Goal: Task Accomplishment & Management: Complete application form

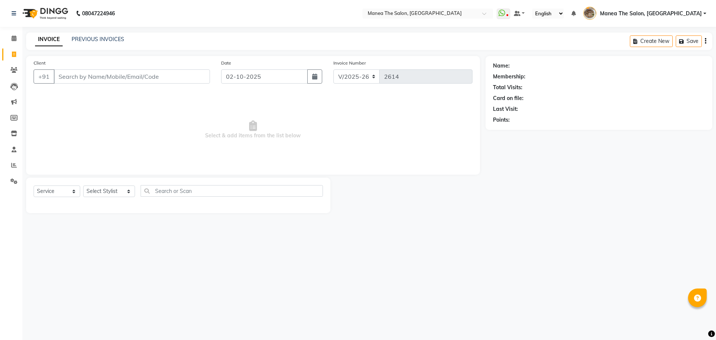
select select "7287"
select select "service"
click at [99, 40] on link "PREVIOUS INVOICES" at bounding box center [98, 39] width 53 height 7
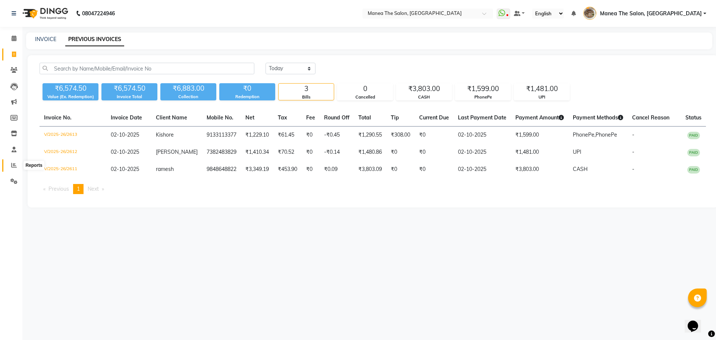
click at [14, 163] on icon at bounding box center [14, 165] width 6 height 6
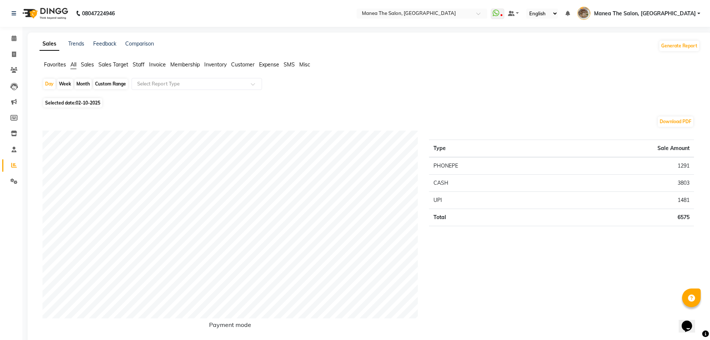
click at [137, 62] on span "Staff" at bounding box center [139, 64] width 12 height 7
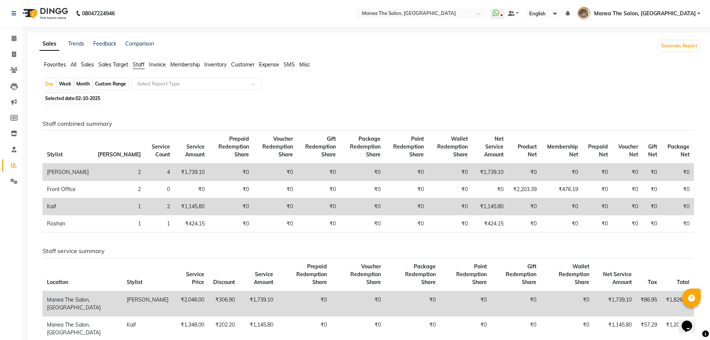
click at [89, 101] on span "Selected date: [DATE]" at bounding box center [72, 98] width 59 height 9
select select "10"
select select "2025"
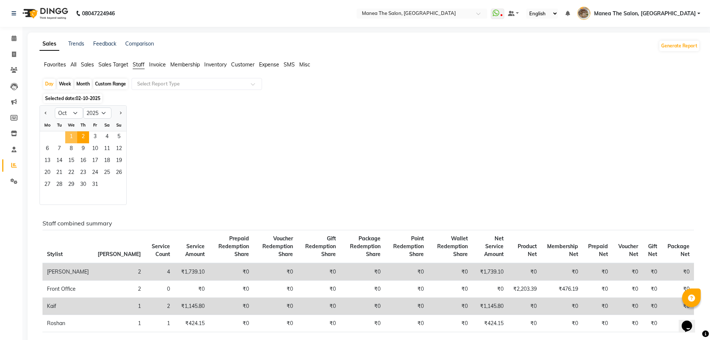
click at [71, 138] on span "1" at bounding box center [71, 137] width 12 height 12
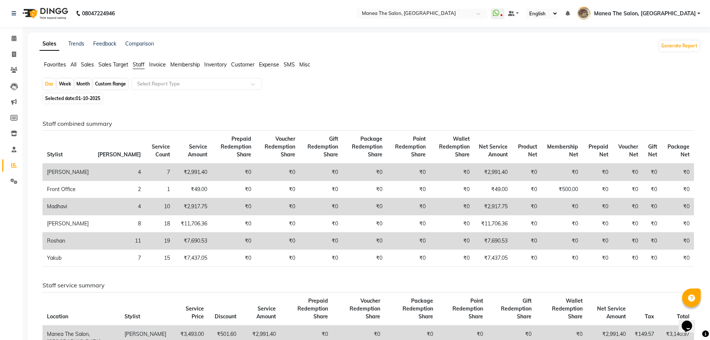
click at [383, 83] on div "Day Week Month Custom Range Select Report Type" at bounding box center [370, 84] width 655 height 13
click at [16, 52] on icon at bounding box center [14, 54] width 4 height 6
select select "service"
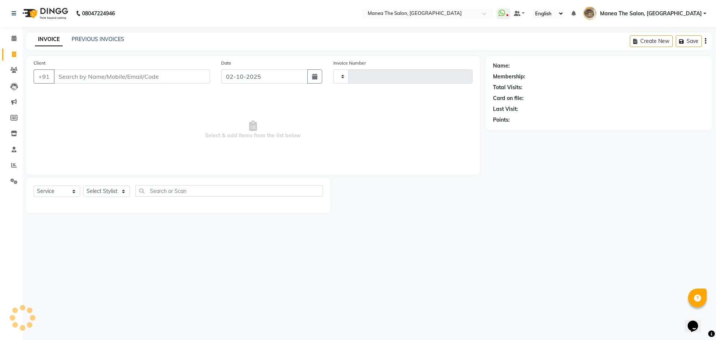
type input "2614"
select select "7287"
click at [93, 45] on div "INVOICE PREVIOUS INVOICES Create New Save" at bounding box center [369, 41] width 686 height 18
click at [107, 34] on div "INVOICE PREVIOUS INVOICES Create New Save" at bounding box center [369, 41] width 686 height 18
click at [107, 37] on link "PREVIOUS INVOICES" at bounding box center [98, 39] width 53 height 7
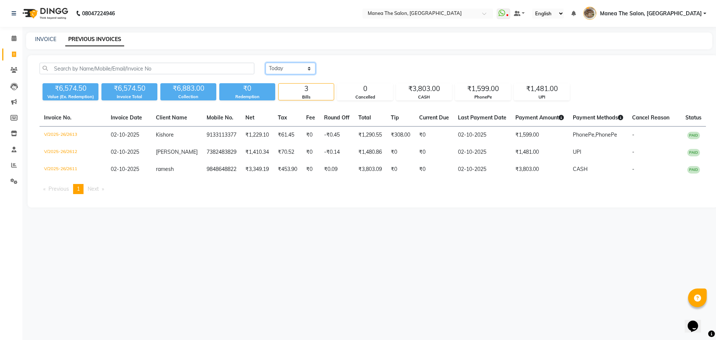
click at [276, 73] on select "[DATE] [DATE] Custom Range" at bounding box center [291, 69] width 50 height 12
select select "[DATE]"
click at [266, 63] on select "[DATE] [DATE] Custom Range" at bounding box center [291, 69] width 50 height 12
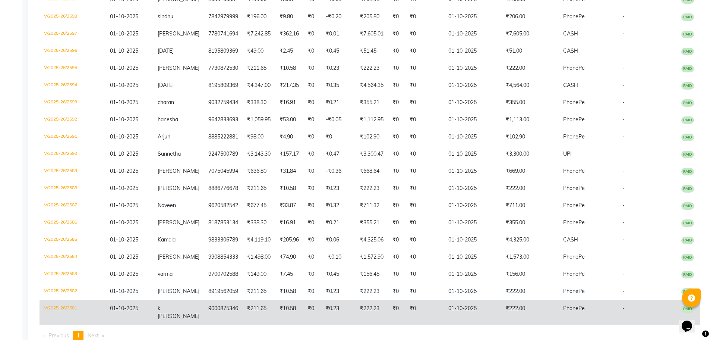
scroll to position [357, 0]
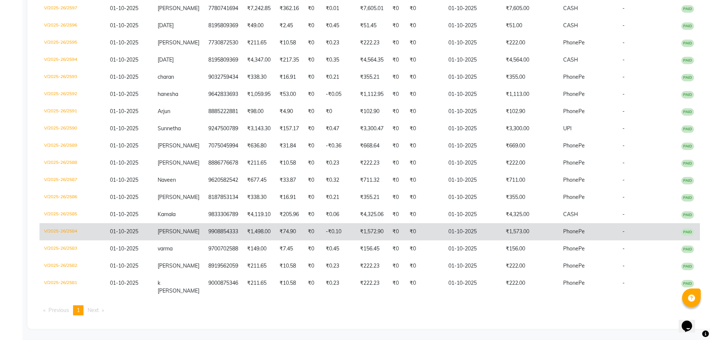
click at [356, 240] on td "₹1,572.90" at bounding box center [372, 231] width 32 height 17
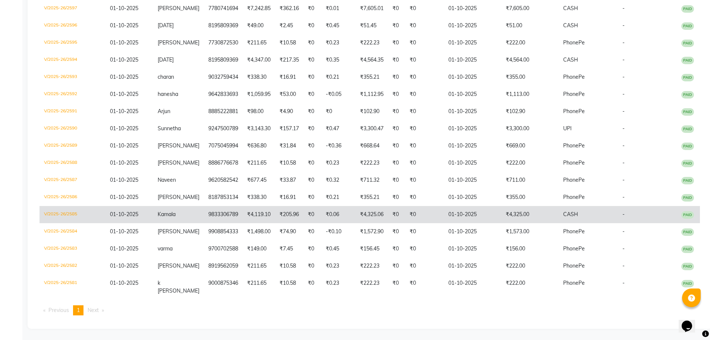
click at [327, 223] on td "₹0.06" at bounding box center [338, 214] width 34 height 17
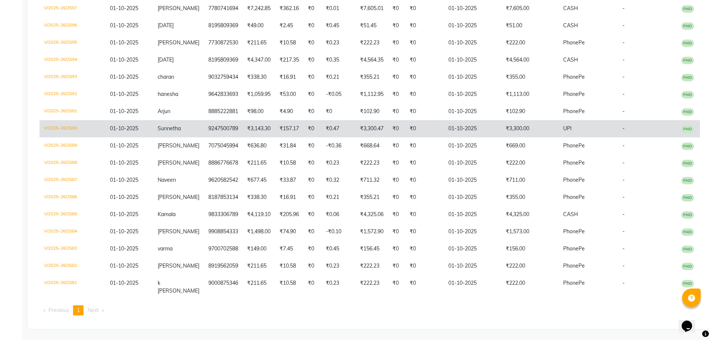
click at [205, 137] on td "9247500789" at bounding box center [223, 128] width 39 height 17
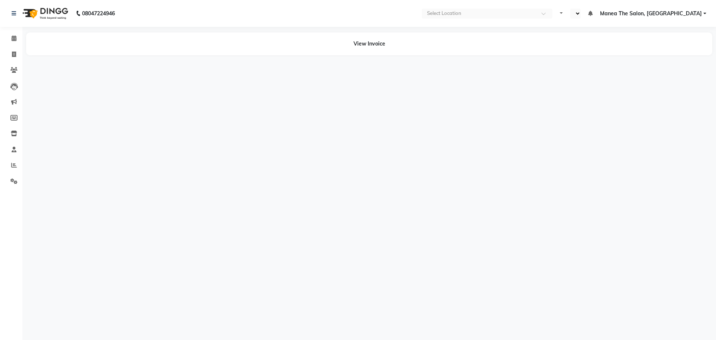
select select "en"
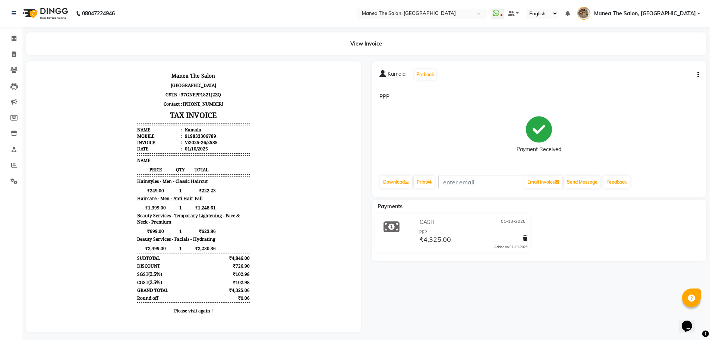
scroll to position [6, 0]
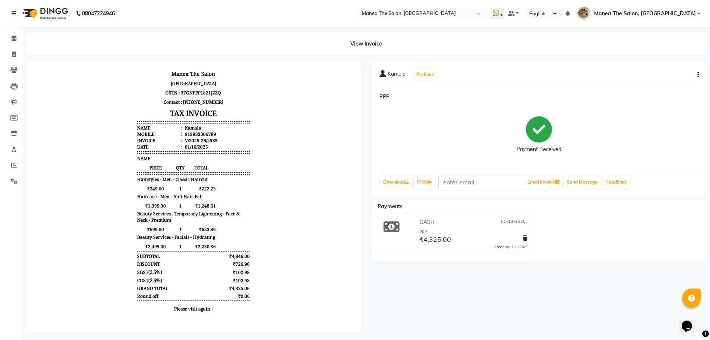
click at [697, 77] on button "button" at bounding box center [697, 75] width 4 height 8
click at [678, 75] on div "Edit Item Staff" at bounding box center [661, 74] width 51 height 9
select select
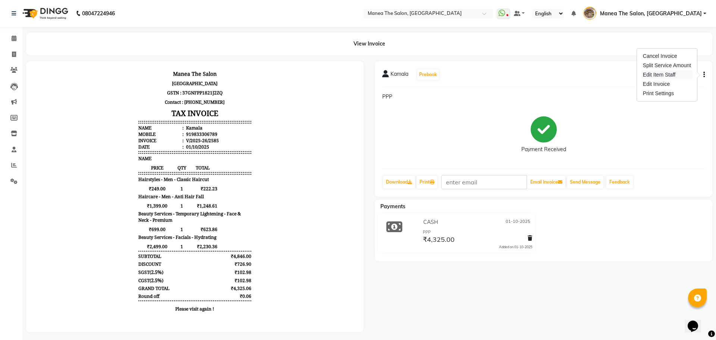
select select
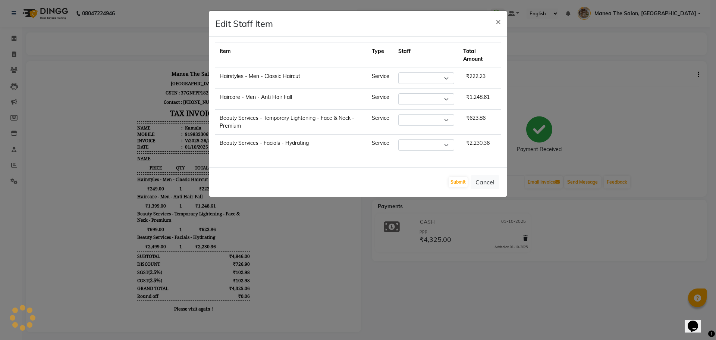
select select "63195"
drag, startPoint x: 581, startPoint y: 258, endPoint x: 463, endPoint y: 117, distance: 183.8
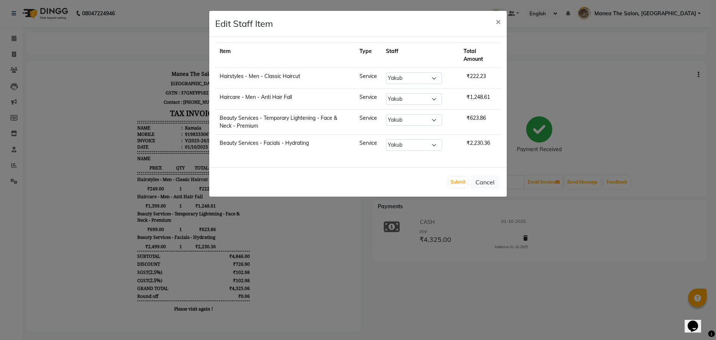
click at [583, 257] on ngb-modal-window "Edit Staff Item × Item Type Staff Total Amount Hairstyles - Men - Classic Hairc…" at bounding box center [358, 170] width 716 height 340
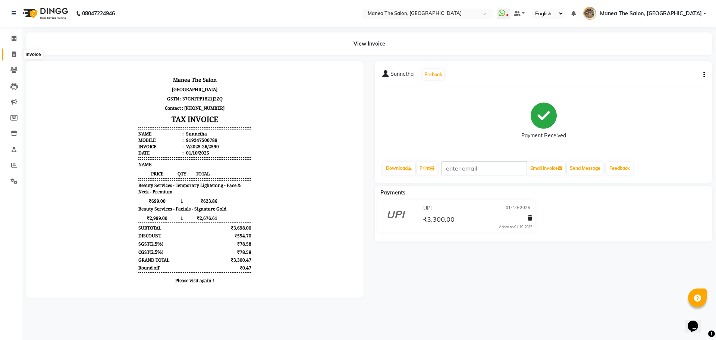
click at [14, 56] on icon at bounding box center [14, 54] width 4 height 6
select select "7287"
select select "service"
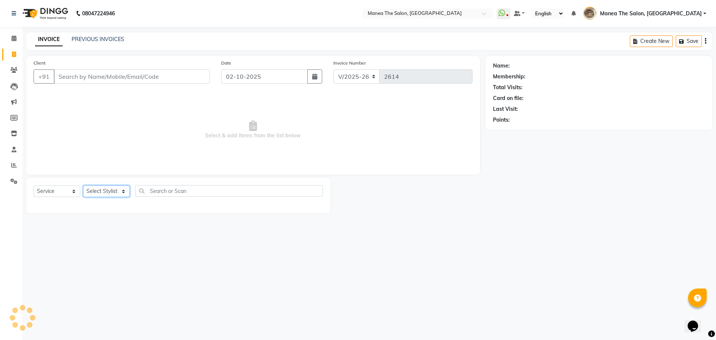
click at [96, 191] on select "Select Stylist" at bounding box center [106, 191] width 47 height 12
select select "88212"
click at [83, 185] on select "Select Stylist Faizan shaik Front Office Kaif Madhavi Mocharla Ramalakshmi Pelu…" at bounding box center [109, 191] width 52 height 12
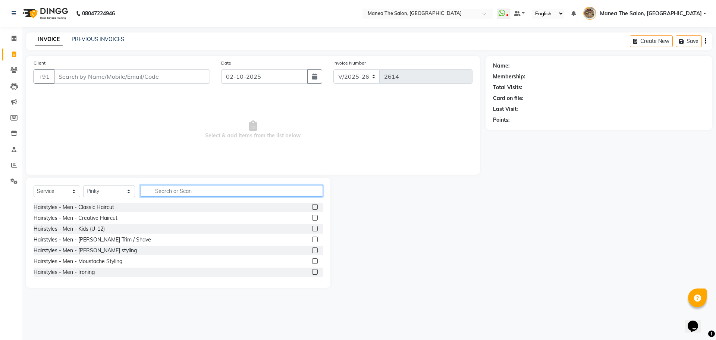
click at [166, 186] on input "text" at bounding box center [232, 191] width 182 height 12
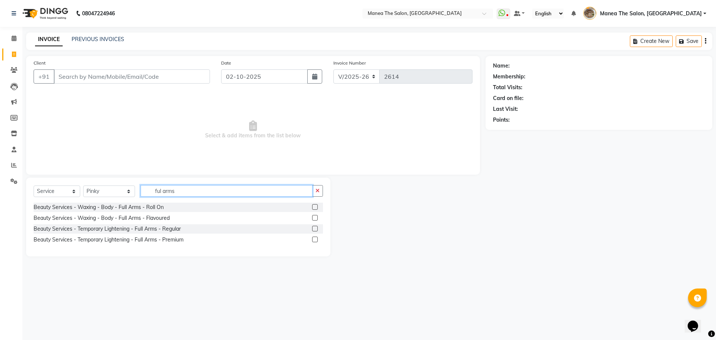
type input "ful arms"
click at [314, 215] on label at bounding box center [315, 218] width 6 height 6
click at [314, 216] on input "checkbox" at bounding box center [314, 218] width 5 height 5
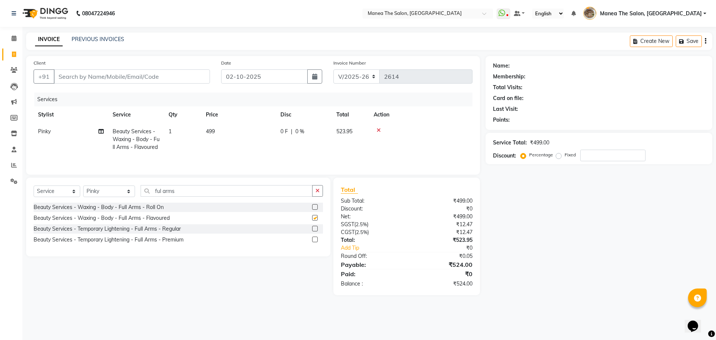
checkbox input "false"
drag, startPoint x: 186, startPoint y: 202, endPoint x: 137, endPoint y: 206, distance: 49.4
click at [137, 203] on div "Select Service Product Membership Package Voucher Prepaid Gift Card Select Styl…" at bounding box center [178, 194] width 289 height 18
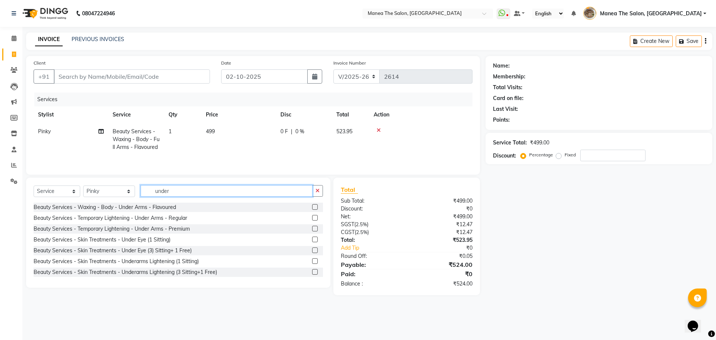
type input "under"
click at [312, 210] on label at bounding box center [315, 207] width 6 height 6
click at [312, 210] on input "checkbox" at bounding box center [314, 207] width 5 height 5
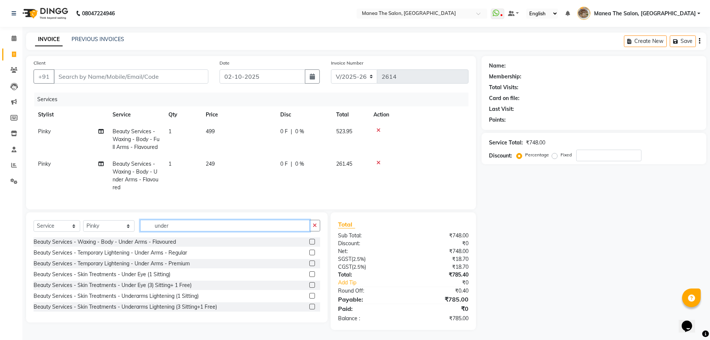
checkbox input "false"
drag, startPoint x: 164, startPoint y: 235, endPoint x: 151, endPoint y: 245, distance: 16.0
click at [151, 237] on div "Select Service Product Membership Package Voucher Prepaid Gift Card Select Styl…" at bounding box center [177, 229] width 287 height 18
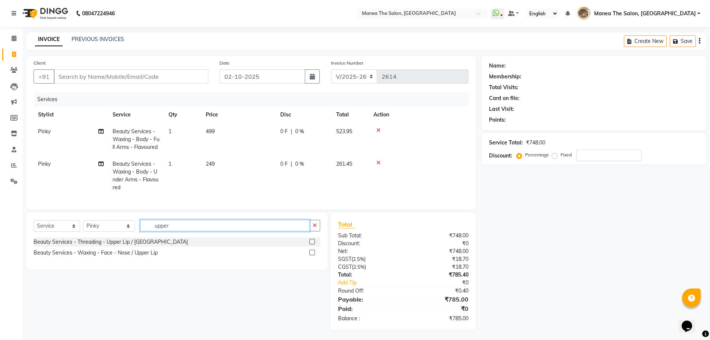
type input "upper"
click at [311, 244] on label at bounding box center [313, 242] width 6 height 6
click at [311, 244] on input "checkbox" at bounding box center [312, 241] width 5 height 5
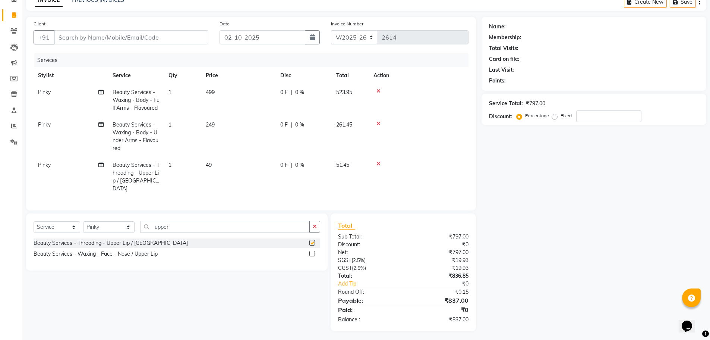
checkbox input "false"
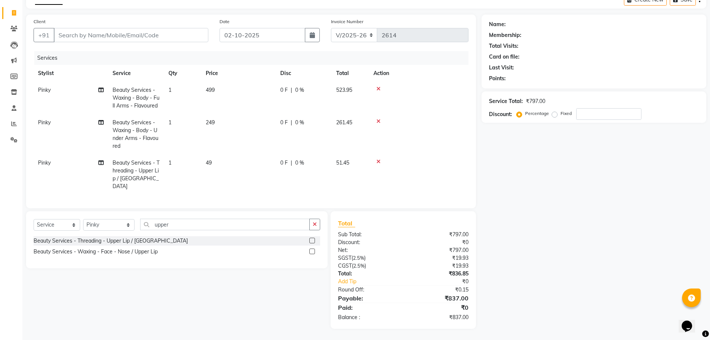
click at [380, 164] on icon at bounding box center [379, 161] width 4 height 5
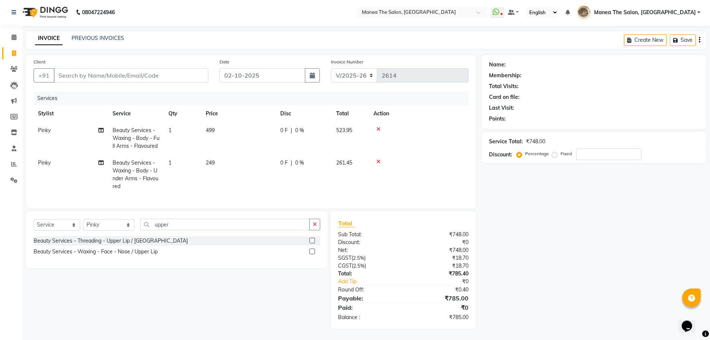
click at [312, 250] on label at bounding box center [313, 251] width 6 height 6
click at [312, 250] on input "checkbox" at bounding box center [312, 251] width 5 height 5
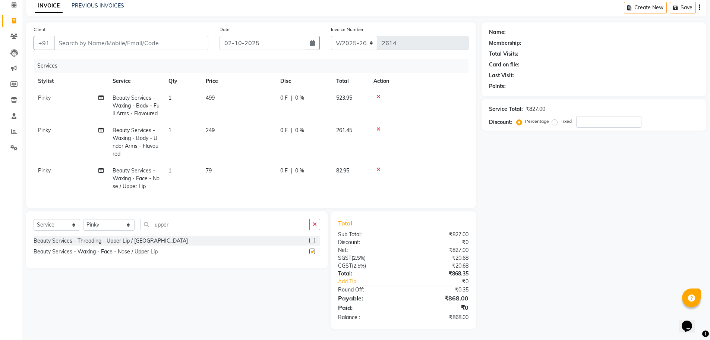
checkbox input "false"
click at [197, 173] on td "1" at bounding box center [182, 178] width 37 height 32
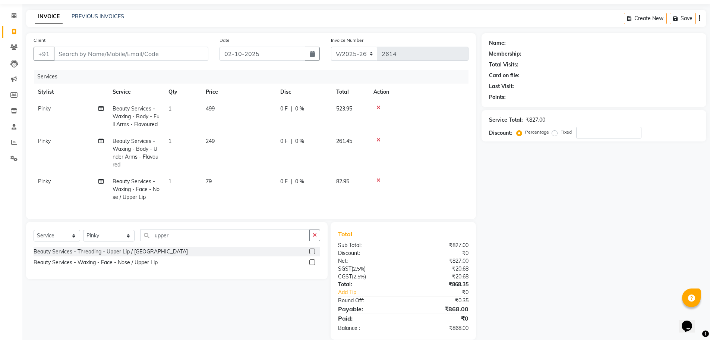
select select "88212"
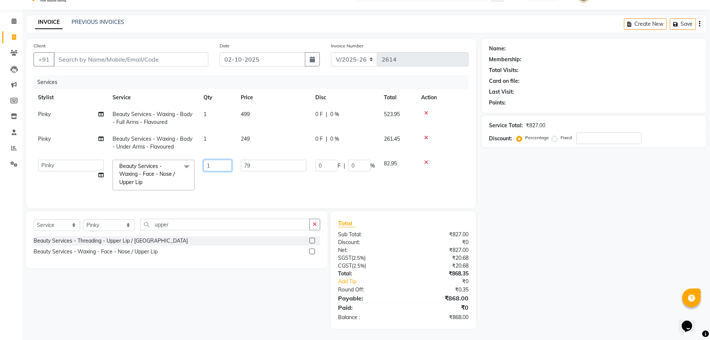
click at [210, 162] on input "1" at bounding box center [218, 166] width 28 height 12
type input "2"
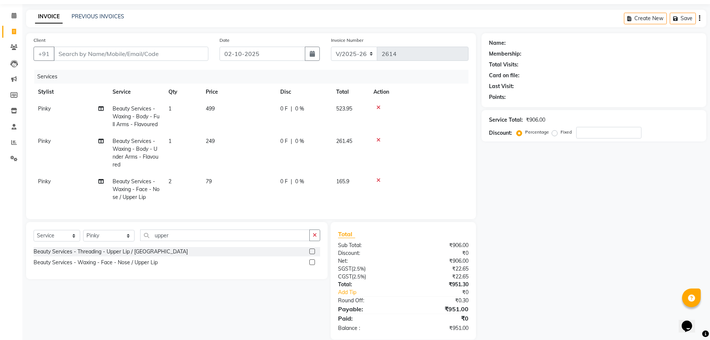
drag, startPoint x: 197, startPoint y: 286, endPoint x: 176, endPoint y: 245, distance: 46.2
click at [197, 285] on div "Select Service Product Membership Package Voucher Prepaid Gift Card Select Styl…" at bounding box center [174, 280] width 307 height 117
drag, startPoint x: 176, startPoint y: 245, endPoint x: 149, endPoint y: 255, distance: 28.7
click at [149, 247] on div "Select Service Product Membership Package Voucher Prepaid Gift Card Select Styl…" at bounding box center [177, 238] width 287 height 18
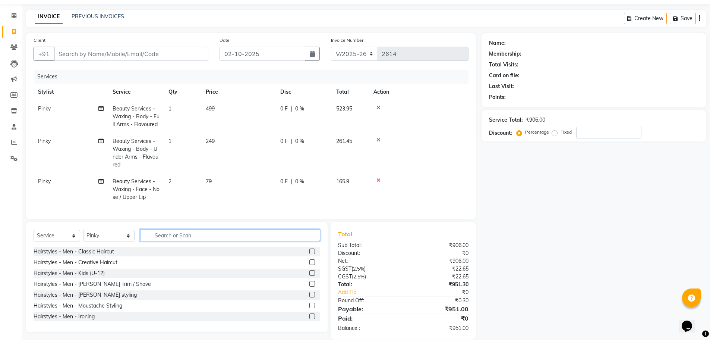
click at [149, 241] on input "text" at bounding box center [230, 235] width 180 height 12
drag, startPoint x: 120, startPoint y: 251, endPoint x: 115, endPoint y: 251, distance: 6.0
click at [120, 241] on select "Select Stylist Faizan shaik Front Office Kaif Madhavi Mocharla Ramalakshmi Pelu…" at bounding box center [108, 236] width 51 height 12
select select "70149"
click at [83, 241] on select "Select Stylist Faizan shaik Front Office Kaif Madhavi Mocharla Ramalakshmi Pelu…" at bounding box center [108, 236] width 51 height 12
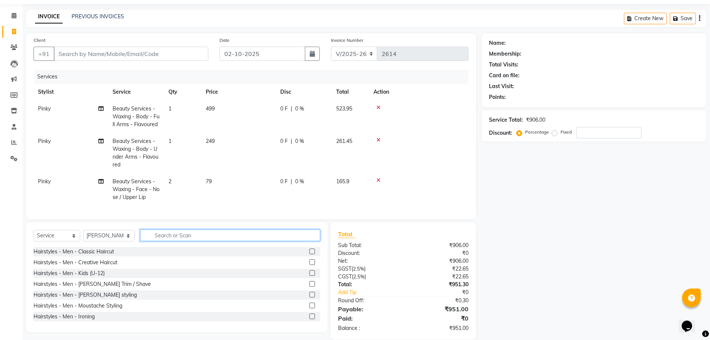
click at [194, 241] on input "text" at bounding box center [230, 235] width 180 height 12
type input "s"
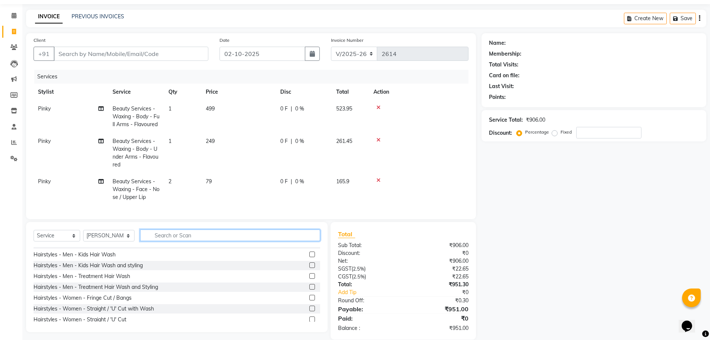
scroll to position [112, 0]
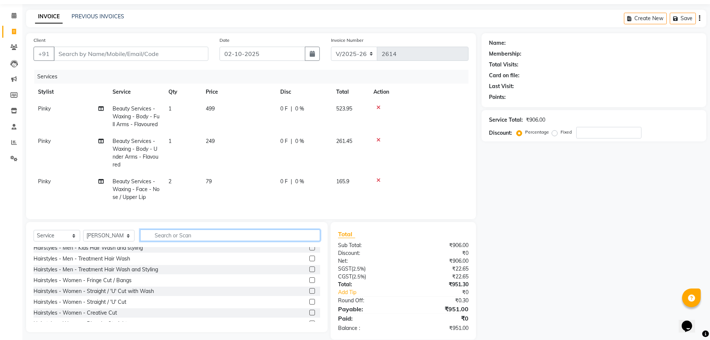
click at [182, 241] on input "text" at bounding box center [230, 235] width 180 height 12
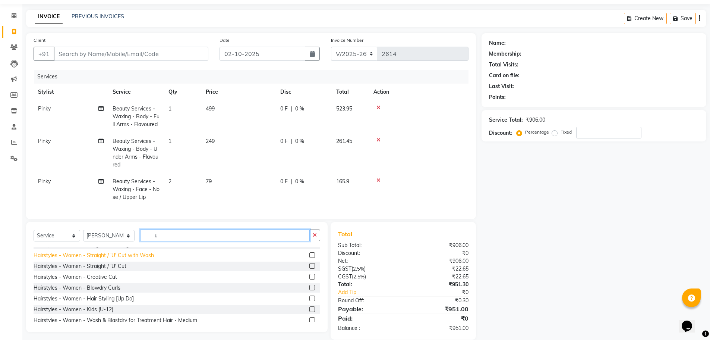
scroll to position [37, 0]
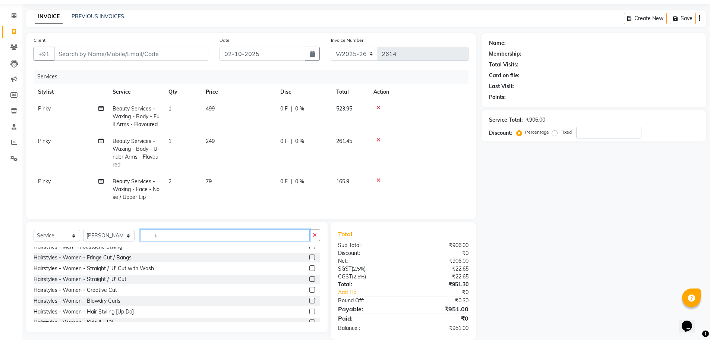
type input "u"
click at [303, 284] on div "Hairstyles - Women - Straight / 'U' Cut" at bounding box center [177, 279] width 287 height 9
click at [310, 282] on label at bounding box center [313, 279] width 6 height 6
click at [310, 282] on input "checkbox" at bounding box center [312, 279] width 5 height 5
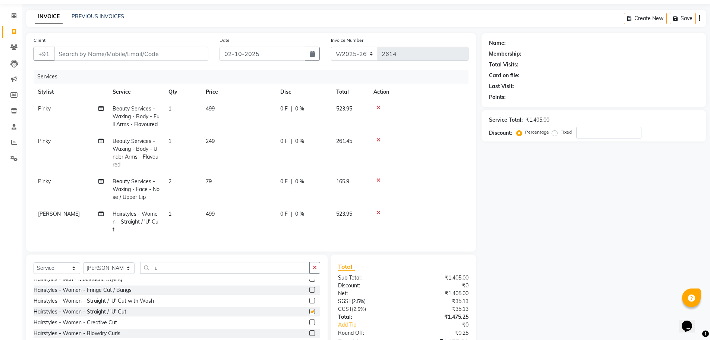
scroll to position [1, 0]
checkbox input "false"
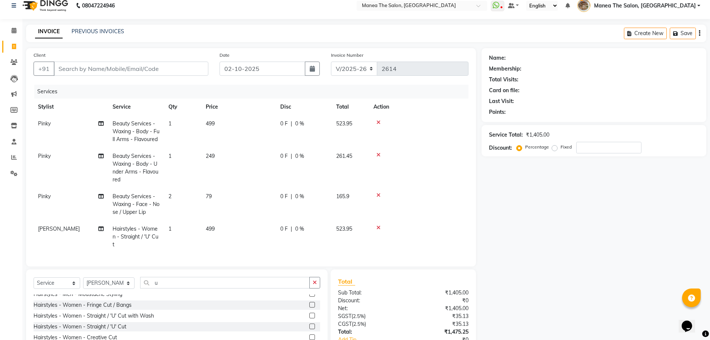
scroll to position [0, 0]
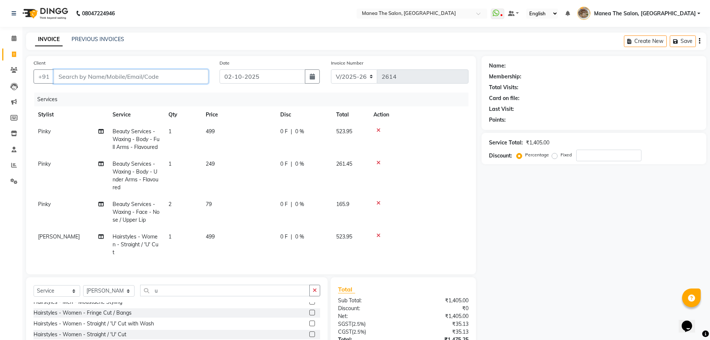
click at [162, 76] on input "Client" at bounding box center [131, 76] width 155 height 14
type input "9"
type input "0"
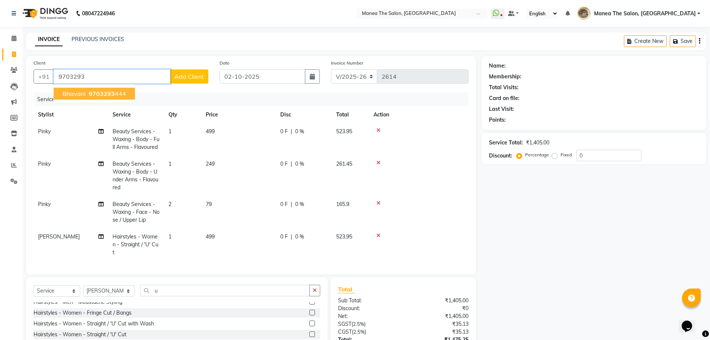
click at [125, 94] on button "Bhavani 9703293 444" at bounding box center [94, 94] width 81 height 12
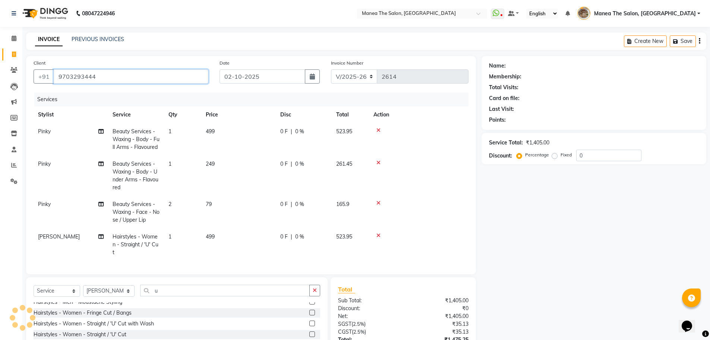
type input "9703293444"
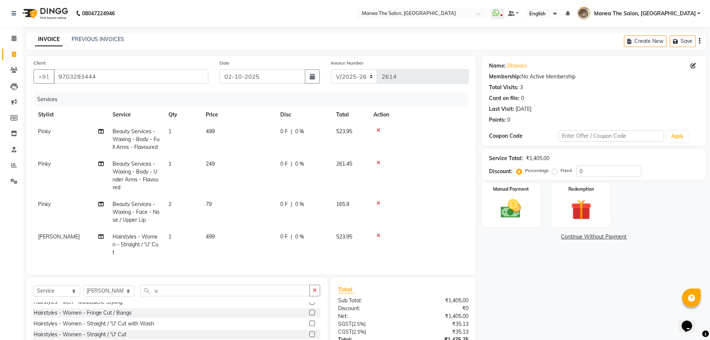
drag, startPoint x: 545, startPoint y: 285, endPoint x: 546, endPoint y: 280, distance: 4.2
click at [545, 283] on div "Name: Bhavani Membership: No Active Membership Total Visits: 3 Card on file: 0 …" at bounding box center [597, 225] width 230 height 339
click at [584, 175] on input "0" at bounding box center [609, 171] width 65 height 12
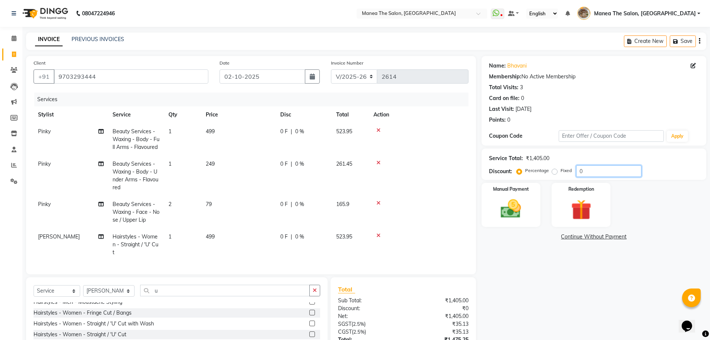
click at [584, 175] on input "0" at bounding box center [609, 171] width 65 height 12
click at [529, 273] on div "Name: Bhavani Membership: No Active Membership Total Visits: 3 Card on file: 0 …" at bounding box center [597, 225] width 230 height 339
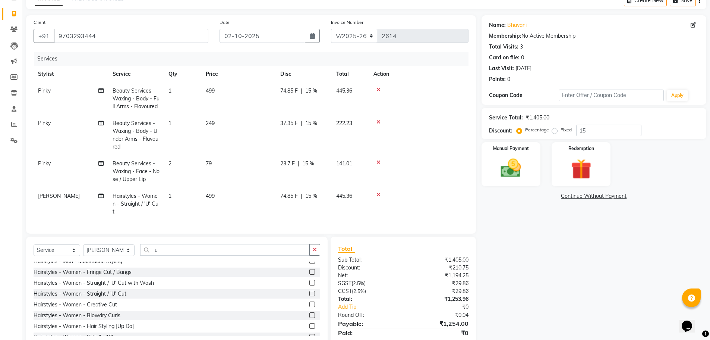
scroll to position [78, 0]
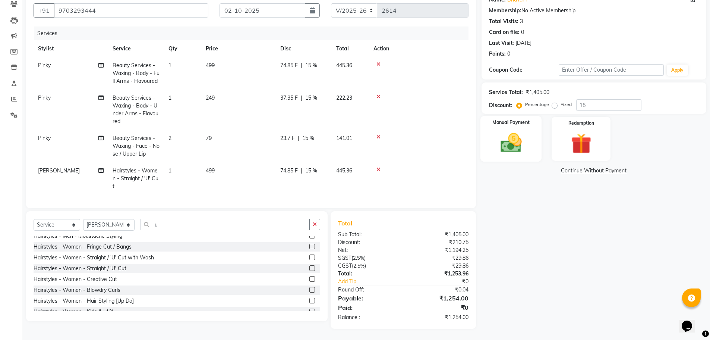
click at [513, 131] on img at bounding box center [511, 143] width 34 height 24
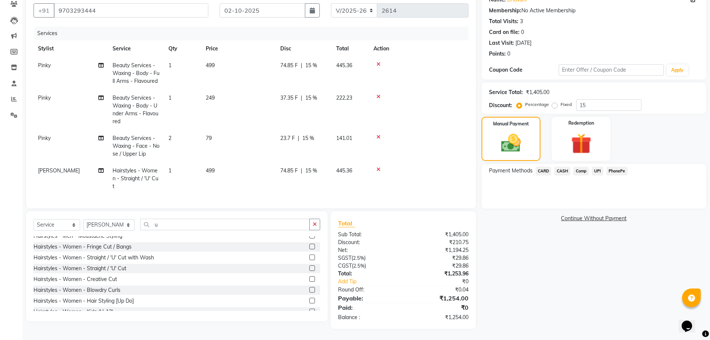
click at [610, 85] on div "Service Total: ₹1,405.00 Discount: Percentage Fixed 15" at bounding box center [594, 97] width 210 height 25
click at [603, 99] on input "15" at bounding box center [609, 105] width 65 height 12
type input "1"
type input "15"
click at [561, 223] on div "Name: Bhavani Membership: No Active Membership Total Visits: 3 Card on file: 0 …" at bounding box center [597, 159] width 230 height 339
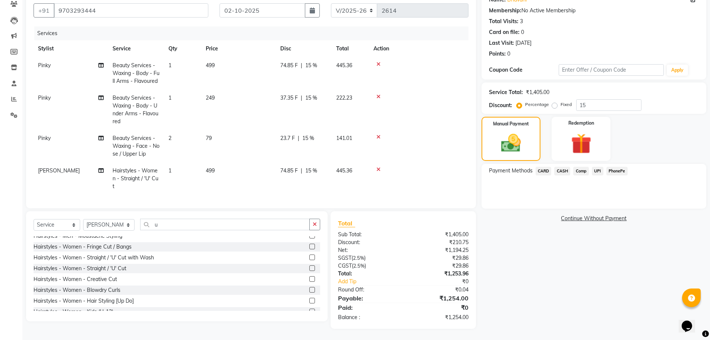
click at [565, 167] on span "CASH" at bounding box center [563, 171] width 16 height 9
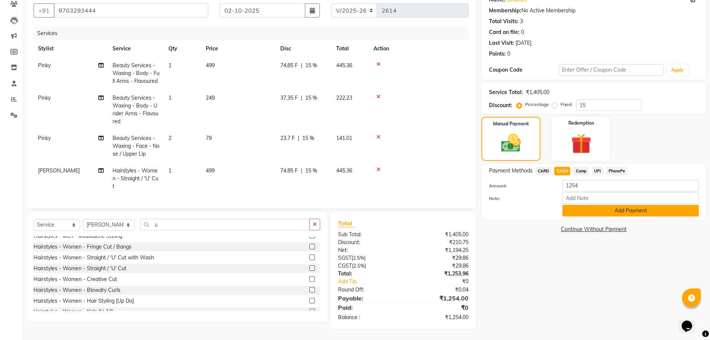
click at [584, 205] on button "Add Payment" at bounding box center [631, 211] width 137 height 12
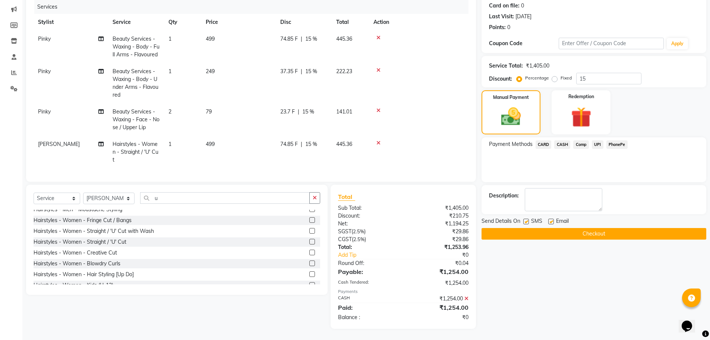
scroll to position [105, 0]
click at [568, 228] on button "Checkout" at bounding box center [594, 234] width 225 height 12
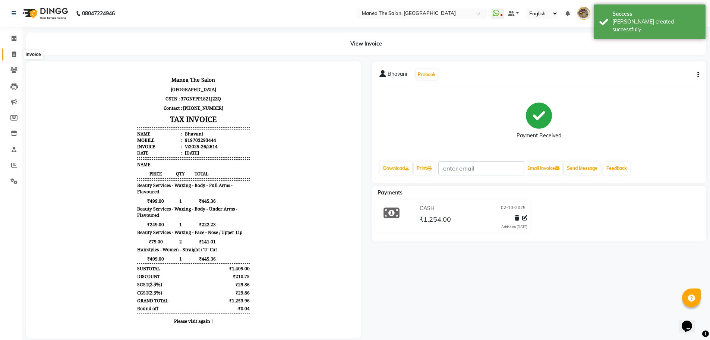
click at [15, 55] on icon at bounding box center [14, 54] width 4 height 6
select select "7287"
select select "service"
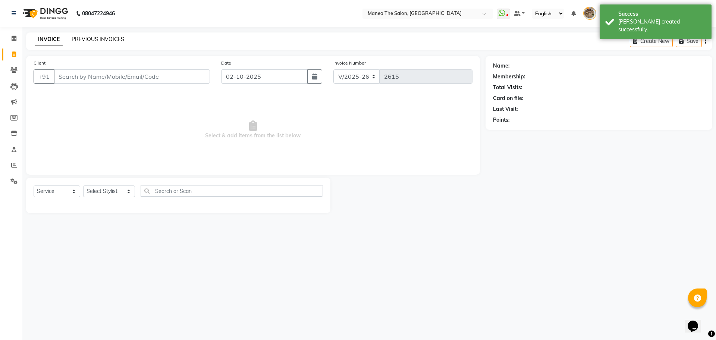
click at [91, 40] on link "PREVIOUS INVOICES" at bounding box center [98, 39] width 53 height 7
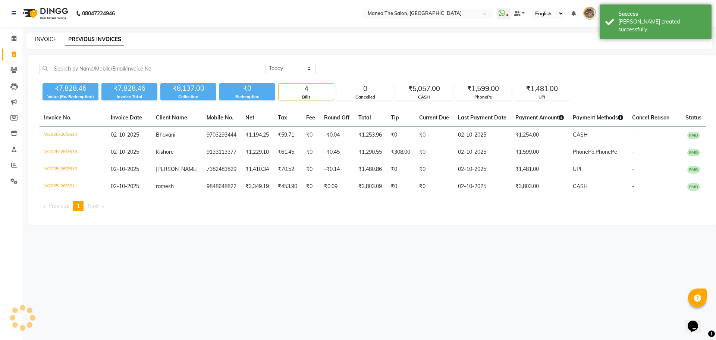
click at [49, 38] on link "INVOICE" at bounding box center [45, 39] width 21 height 7
select select "7287"
select select "service"
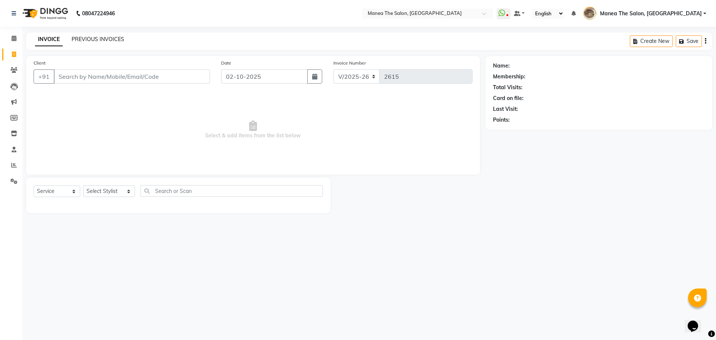
click at [90, 38] on link "PREVIOUS INVOICES" at bounding box center [98, 39] width 53 height 7
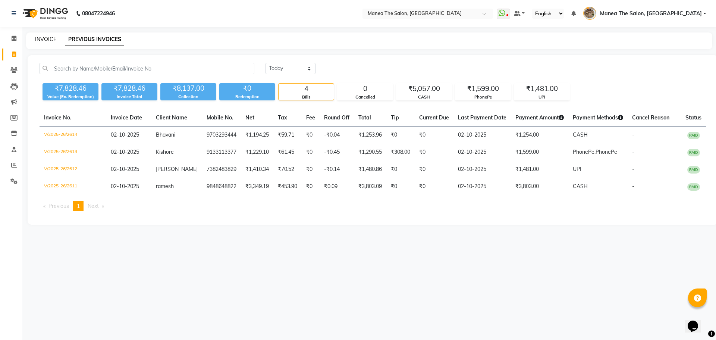
click at [50, 38] on link "INVOICE" at bounding box center [45, 39] width 21 height 7
select select "7287"
select select "service"
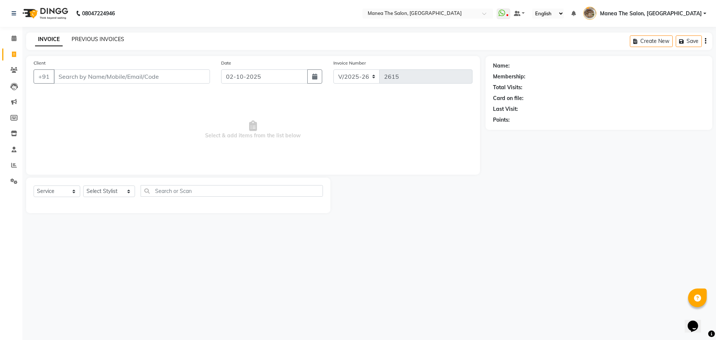
click at [92, 40] on link "PREVIOUS INVOICES" at bounding box center [98, 39] width 53 height 7
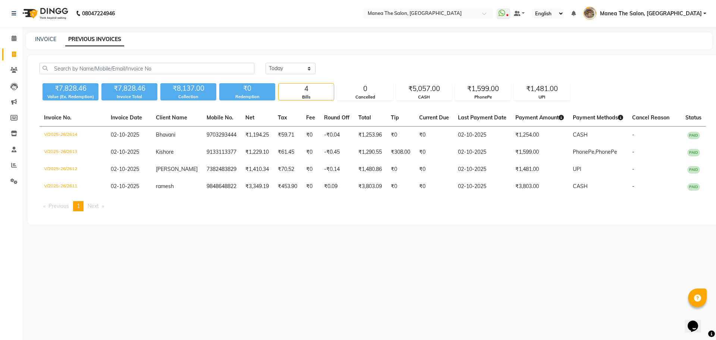
click at [49, 43] on div "INVOICE" at bounding box center [45, 39] width 21 height 8
click at [49, 42] on link "INVOICE" at bounding box center [45, 39] width 21 height 7
select select "service"
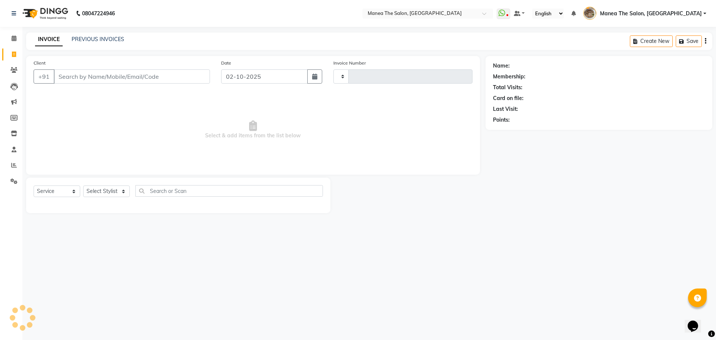
type input "2615"
select select "7287"
